Goal: Navigation & Orientation: Find specific page/section

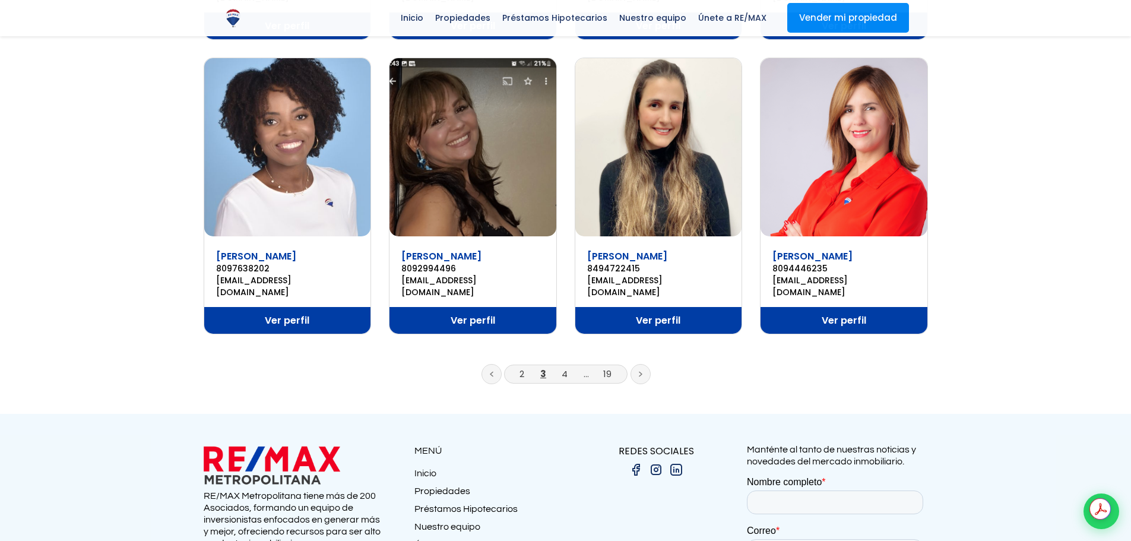
scroll to position [868, 0]
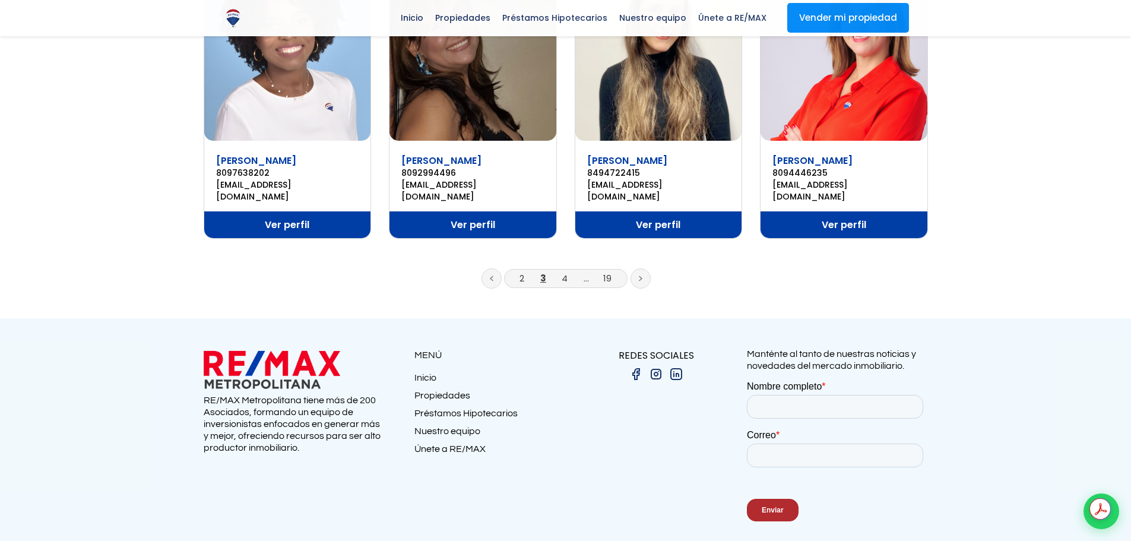
click at [636, 268] on link at bounding box center [641, 278] width 20 height 20
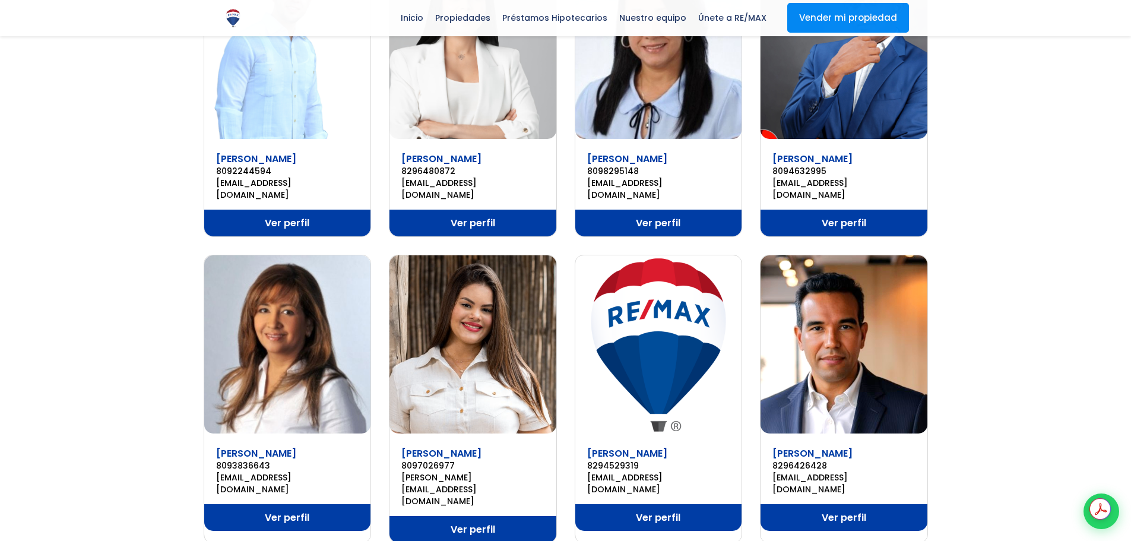
scroll to position [713, 0]
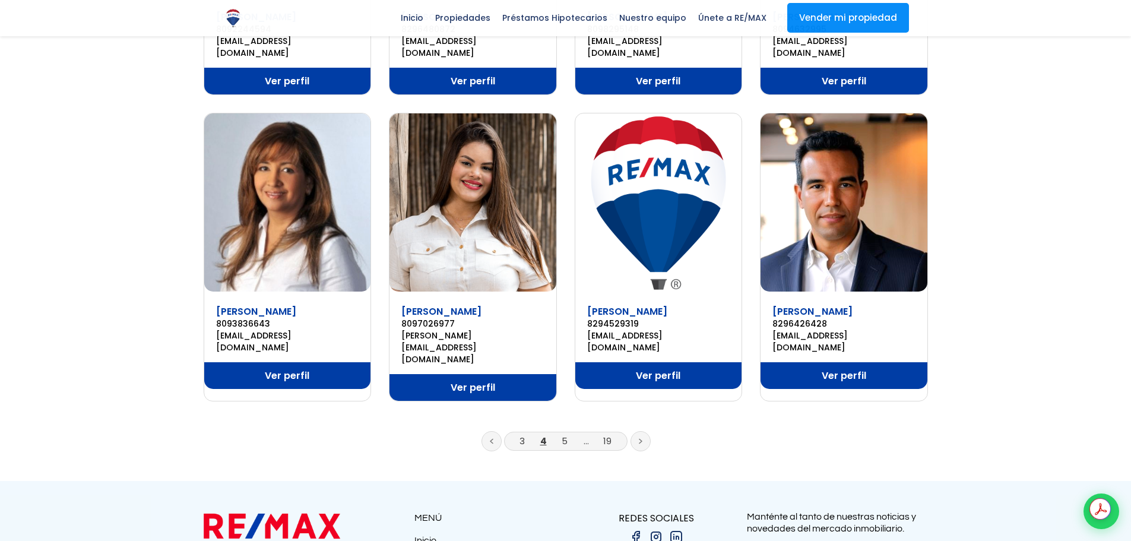
click at [638, 431] on link at bounding box center [641, 441] width 20 height 20
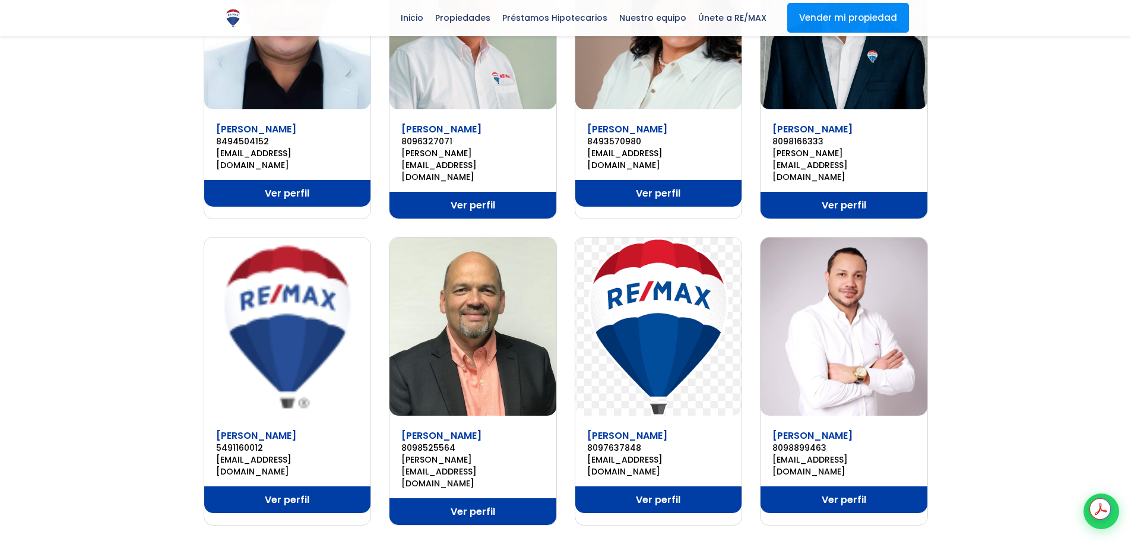
scroll to position [713, 0]
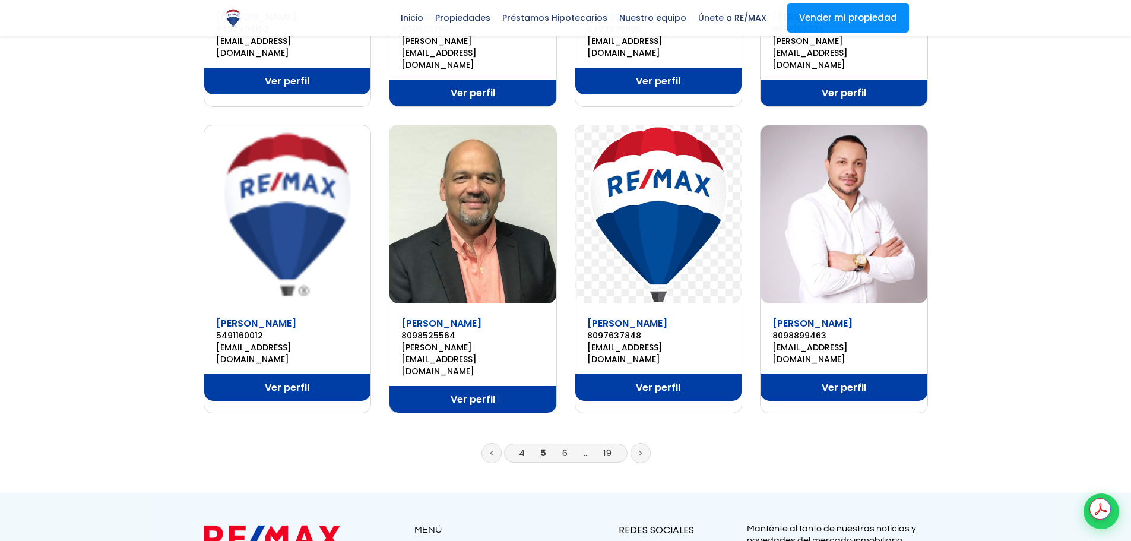
click at [644, 443] on link at bounding box center [641, 453] width 20 height 20
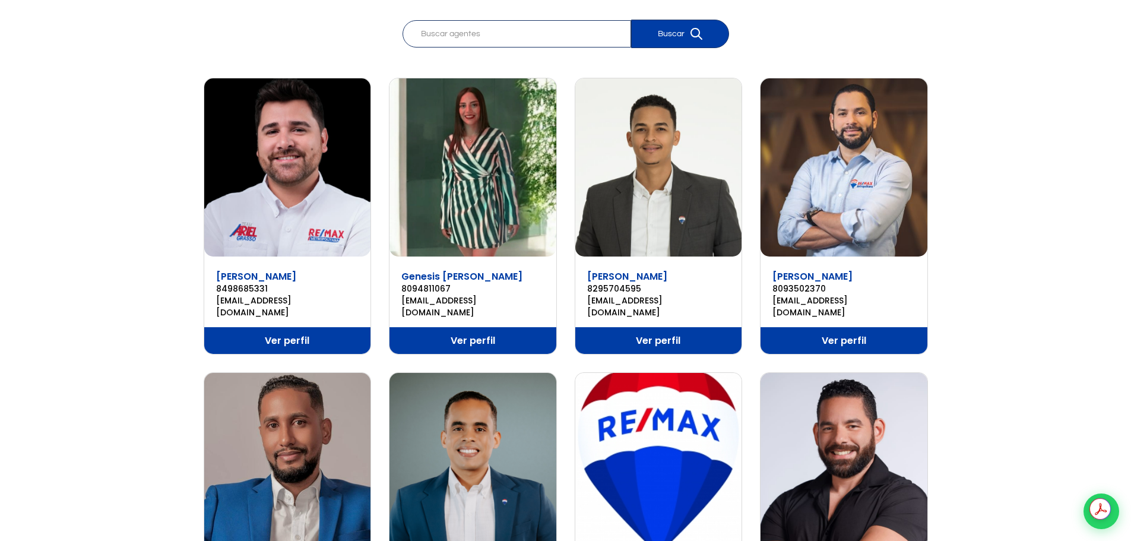
scroll to position [297, 0]
